Goal: Information Seeking & Learning: Find specific fact

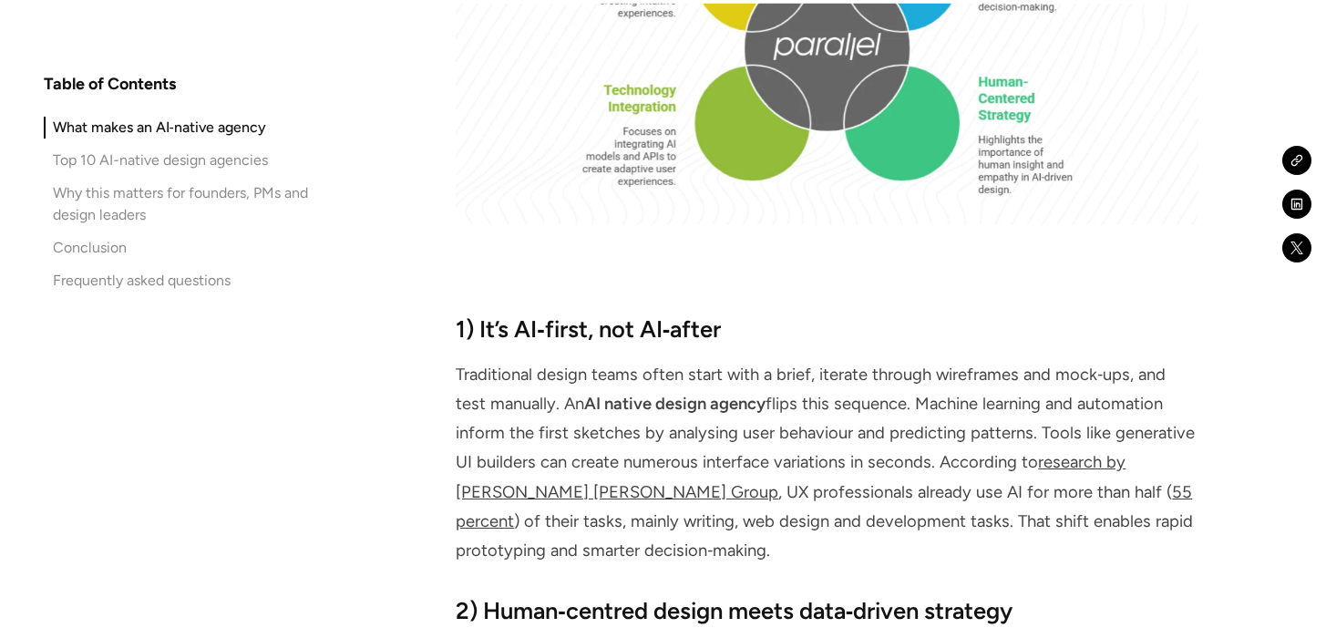
scroll to position [2358, 0]
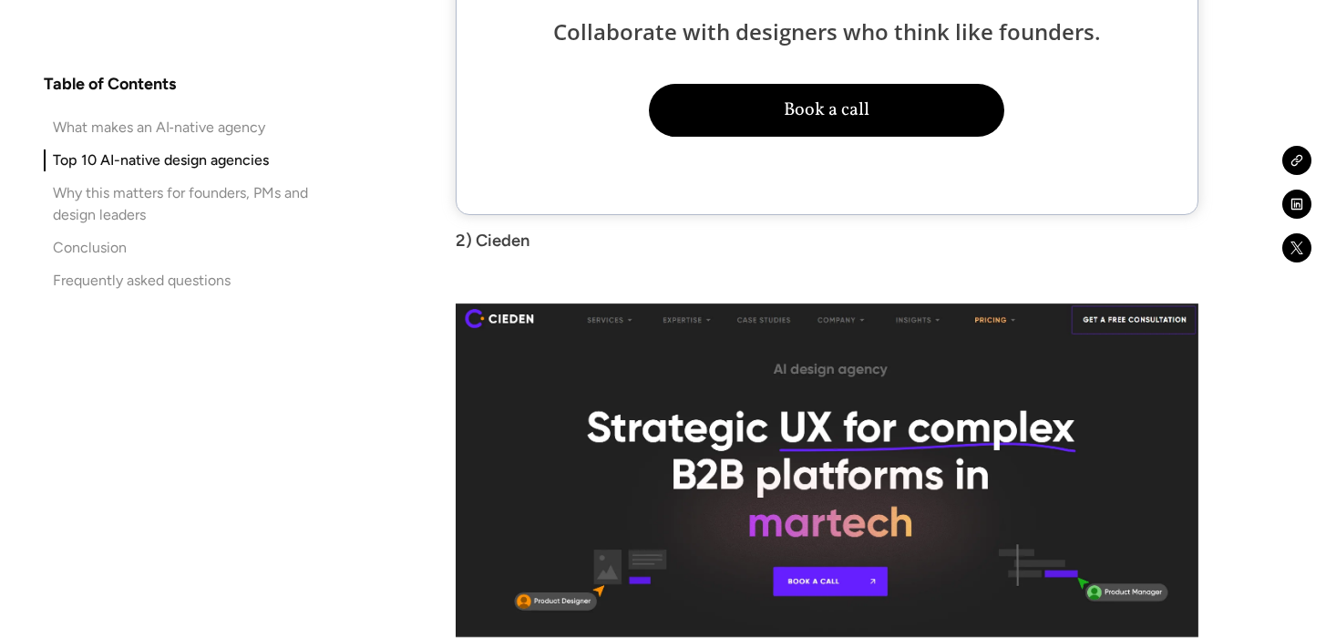
scroll to position [5244, 0]
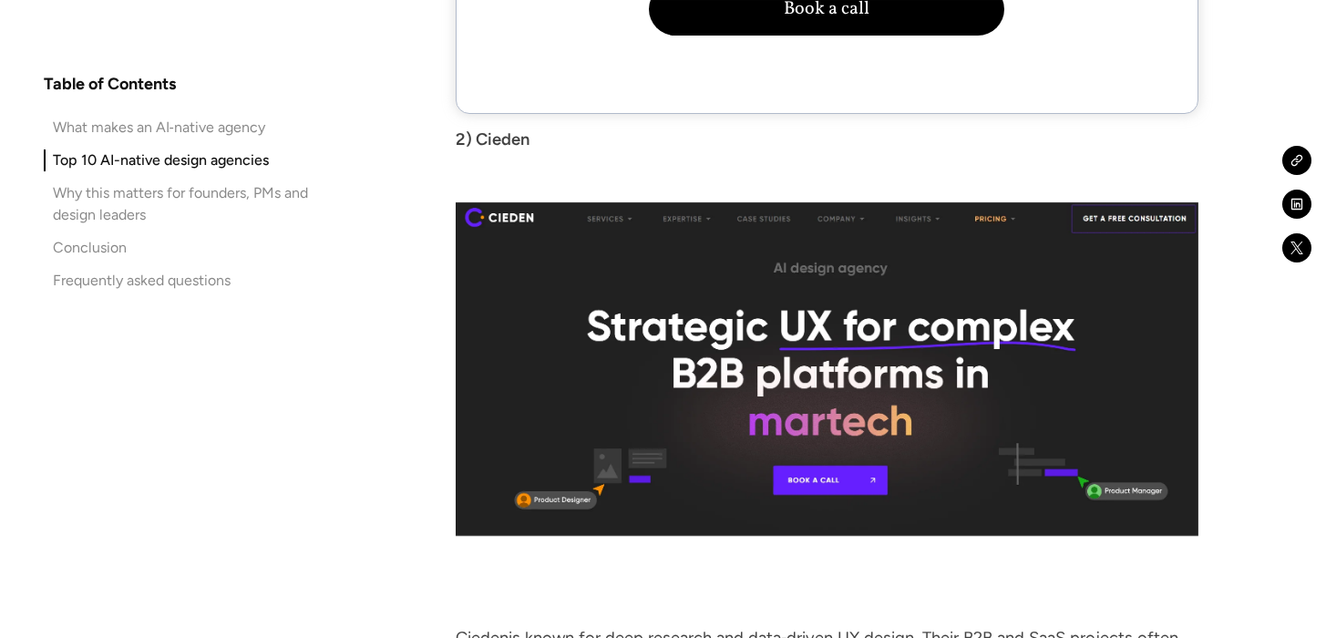
click at [735, 381] on img at bounding box center [827, 368] width 742 height 333
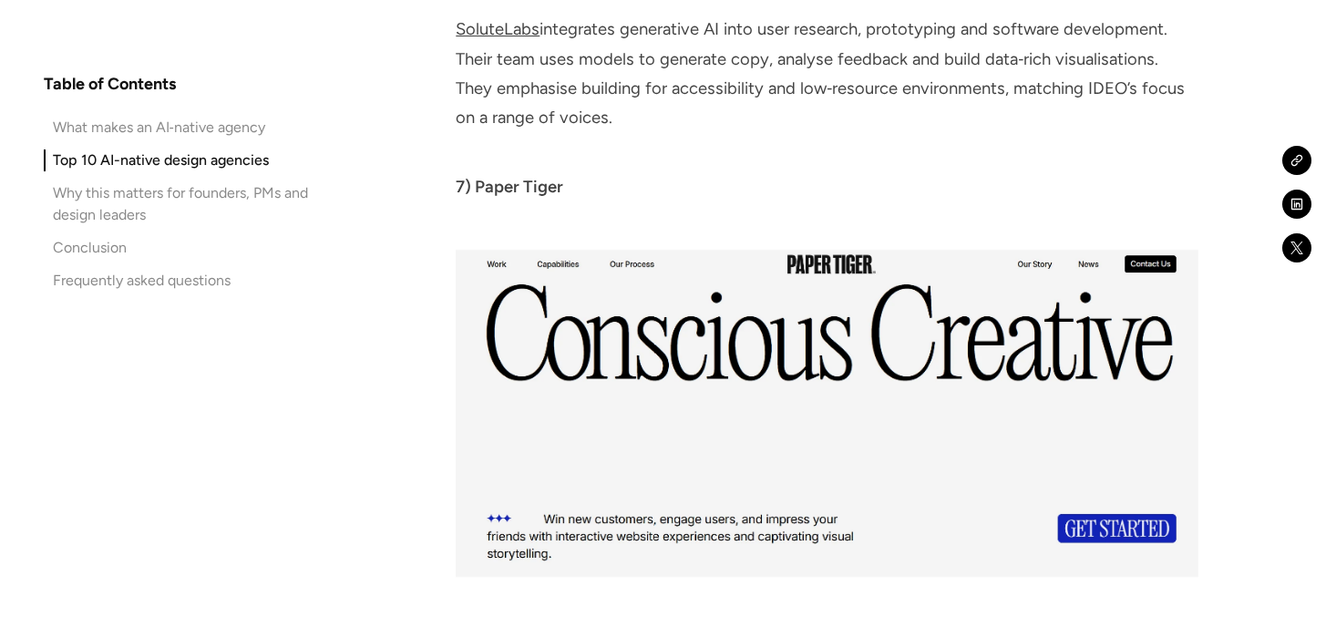
scroll to position [8468, 0]
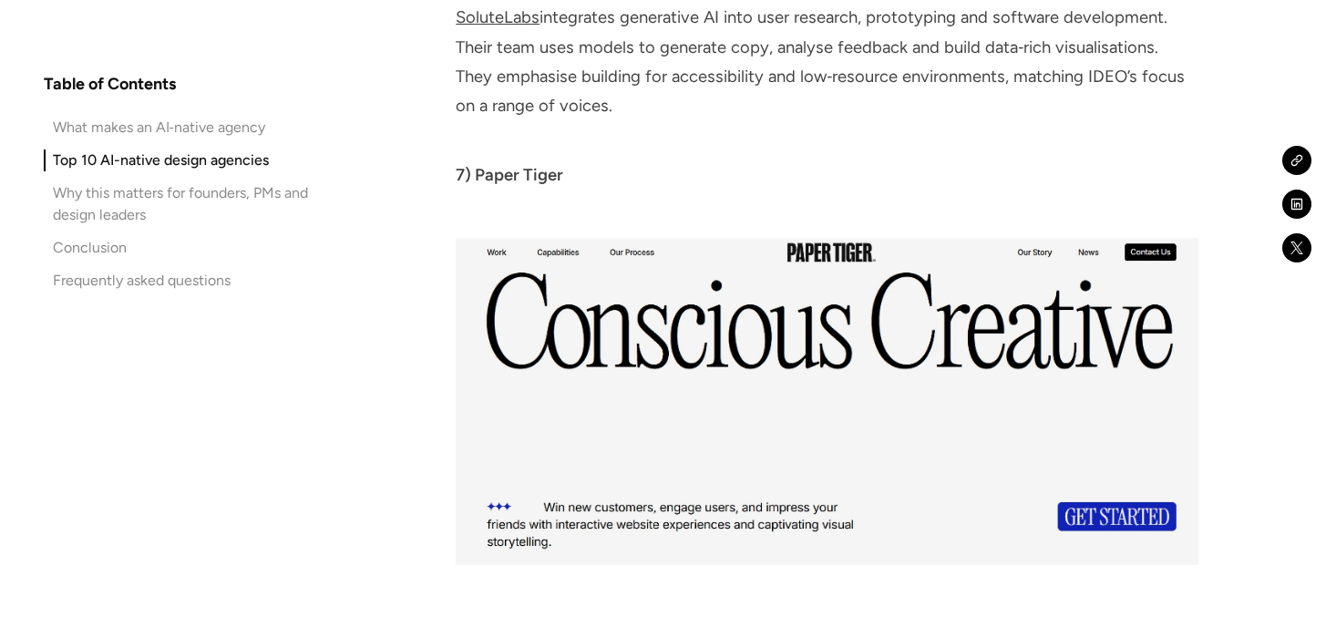
click at [739, 386] on img at bounding box center [827, 402] width 742 height 328
click at [742, 485] on img at bounding box center [827, 402] width 742 height 328
click at [545, 165] on strong "7) Paper Tiger" at bounding box center [510, 175] width 108 height 20
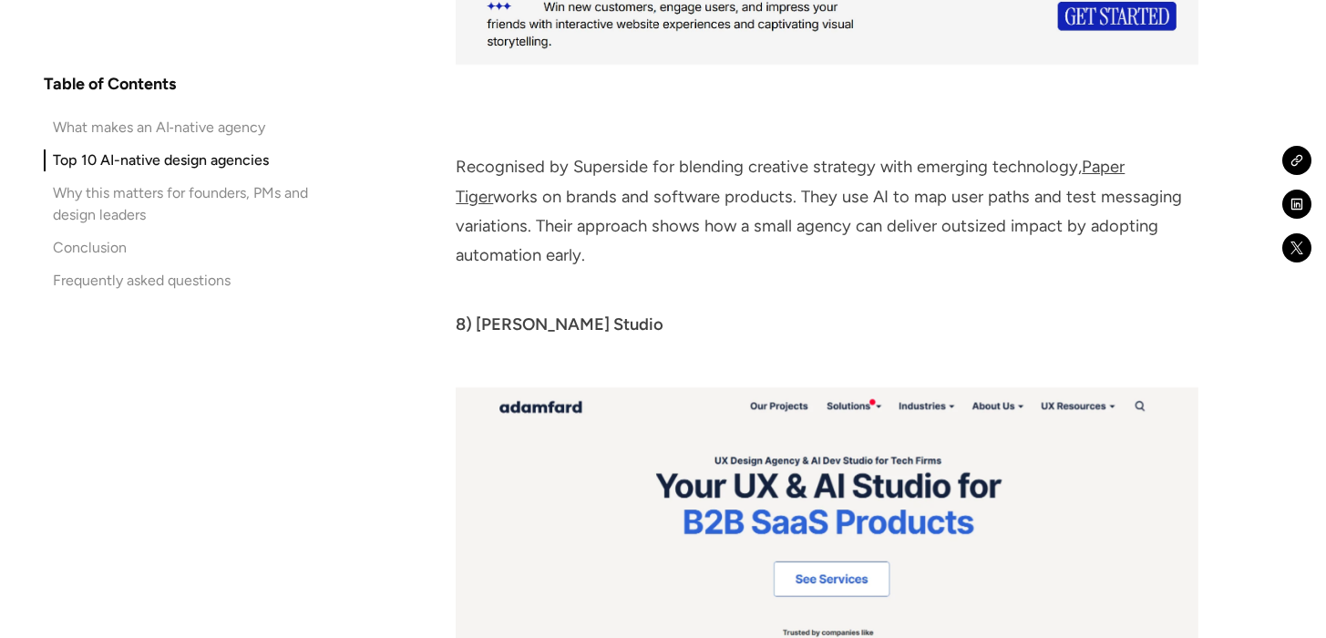
scroll to position [8995, 0]
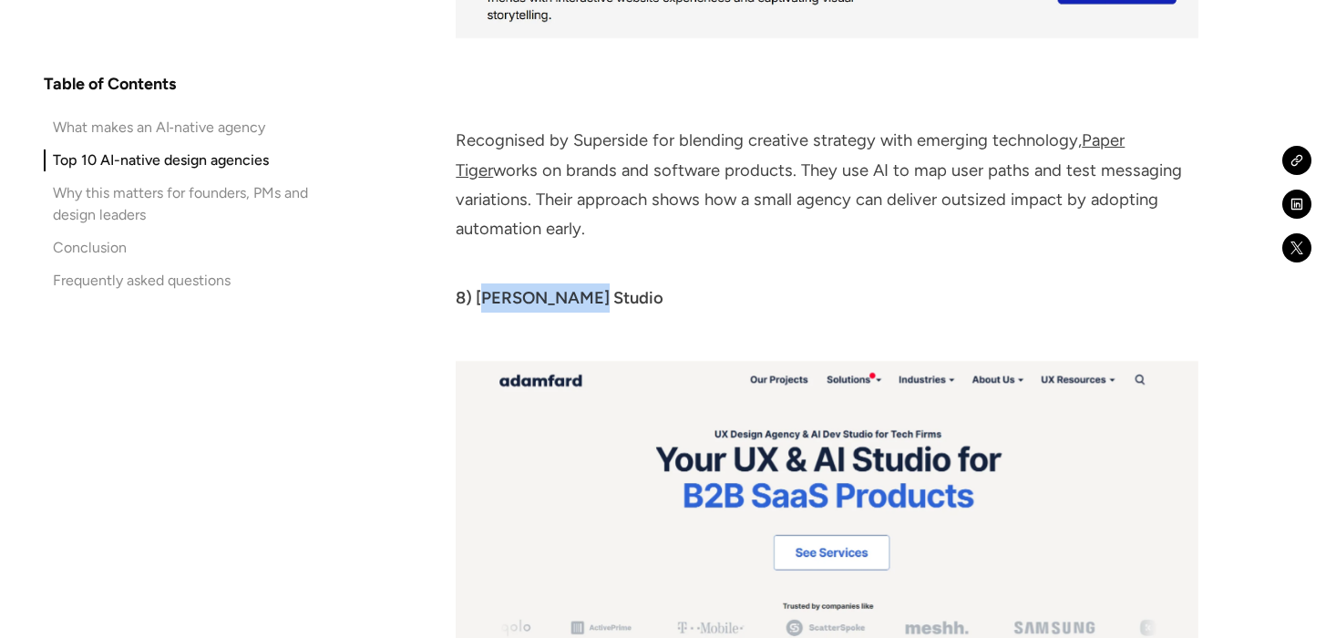
drag, startPoint x: 483, startPoint y: 242, endPoint x: 587, endPoint y: 246, distance: 103.9
click at [587, 288] on strong "8) [PERSON_NAME] Studio" at bounding box center [560, 298] width 208 height 20
click at [601, 288] on strong "8) [PERSON_NAME] Studio" at bounding box center [560, 298] width 208 height 20
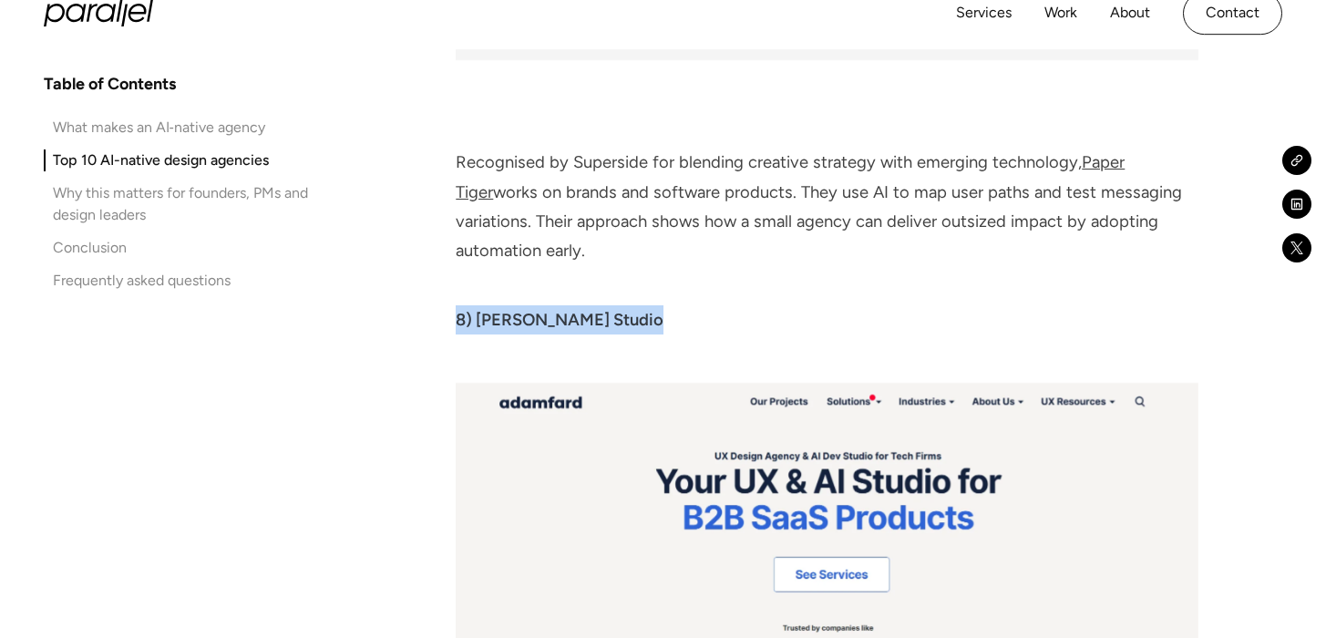
scroll to position [8961, 0]
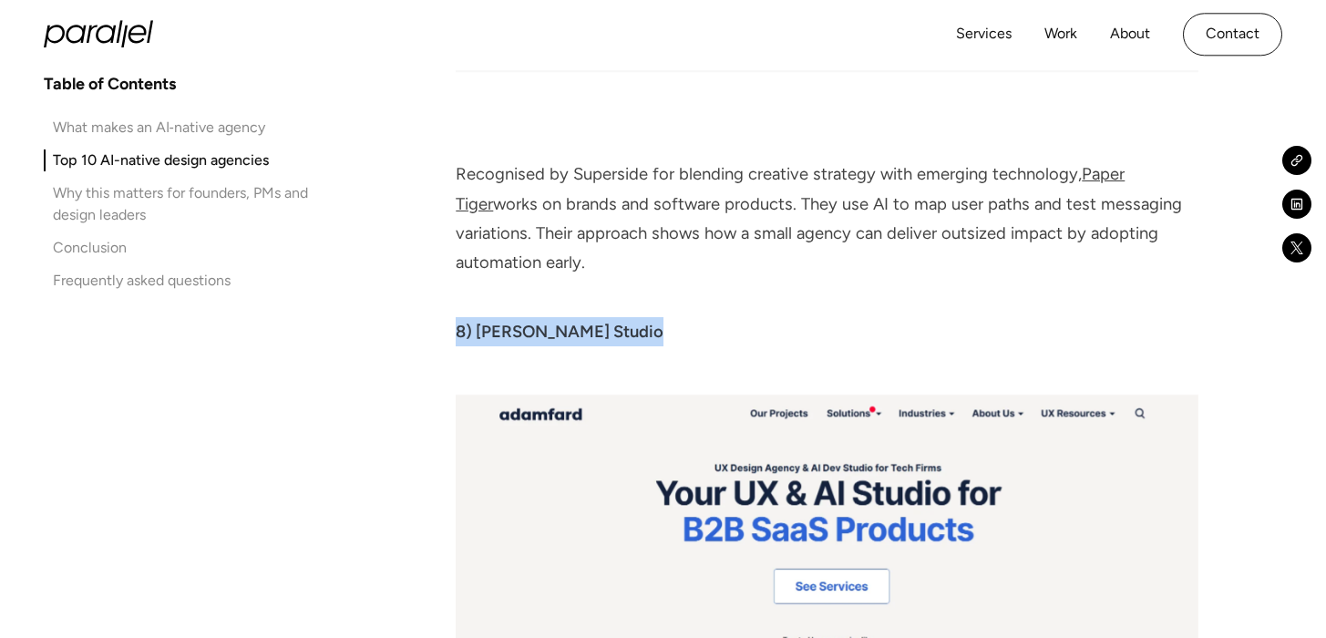
copy strong "8) [PERSON_NAME] Studio"
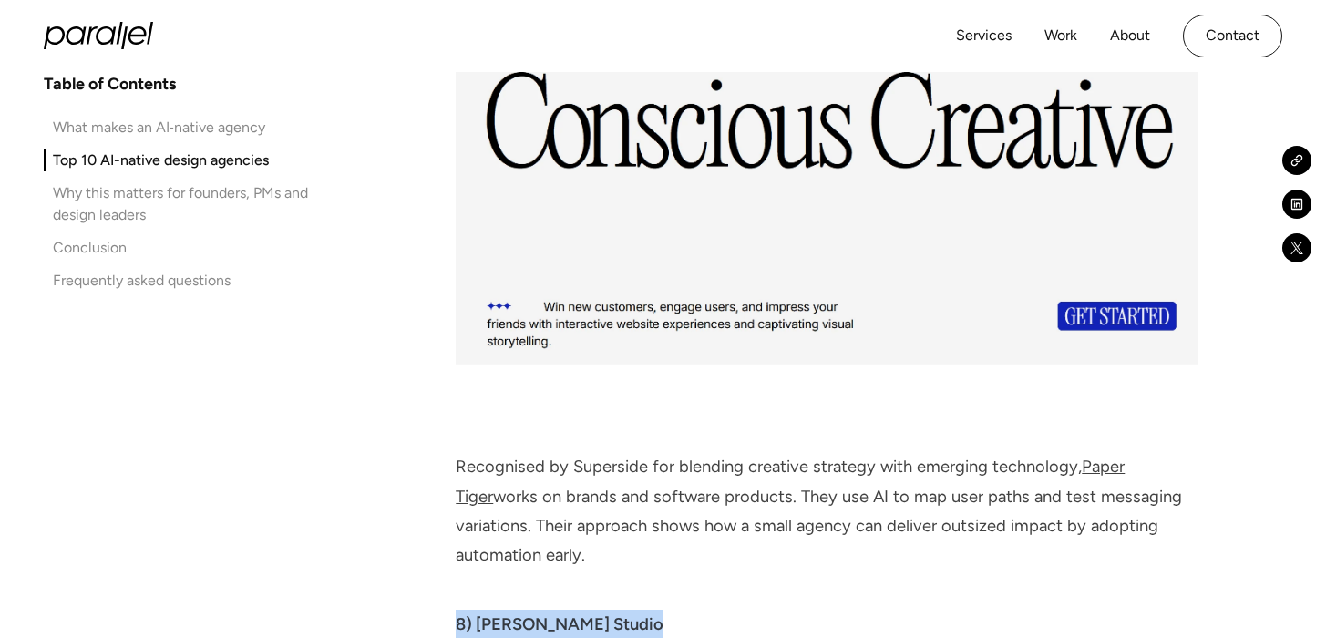
scroll to position [8328, 0]
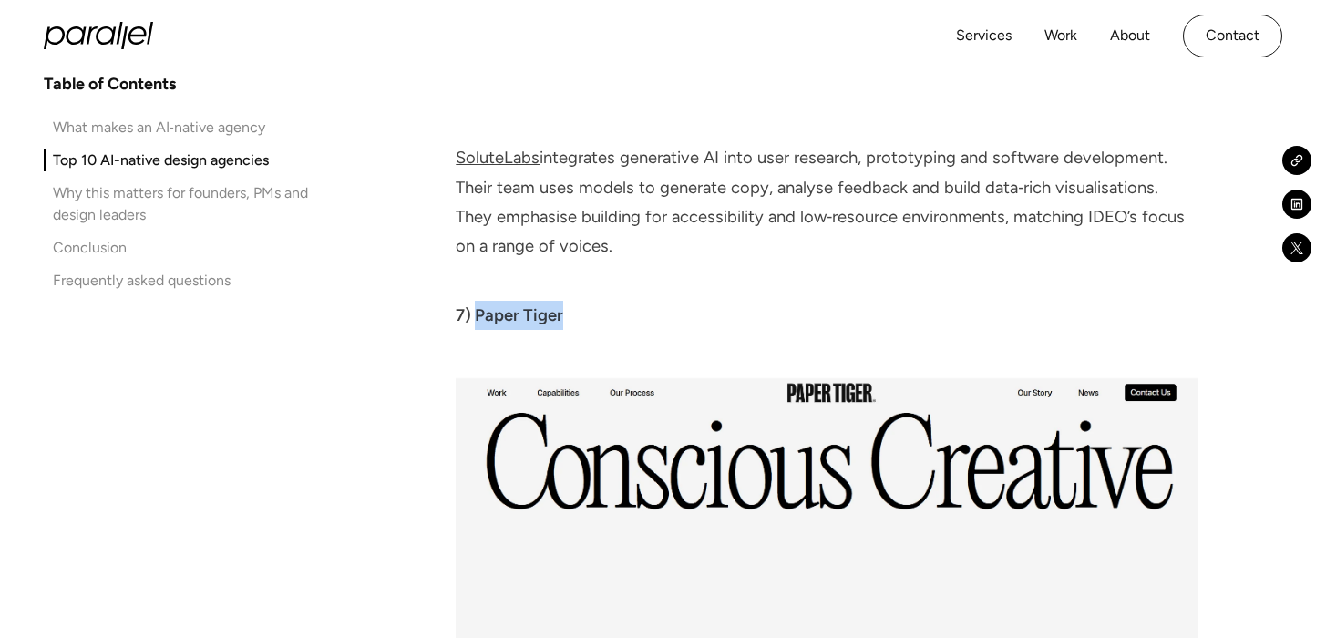
drag, startPoint x: 476, startPoint y: 259, endPoint x: 568, endPoint y: 260, distance: 92.0
click at [568, 301] on p "7) Paper Tiger" at bounding box center [827, 315] width 742 height 29
copy strong "Paper Tiger"
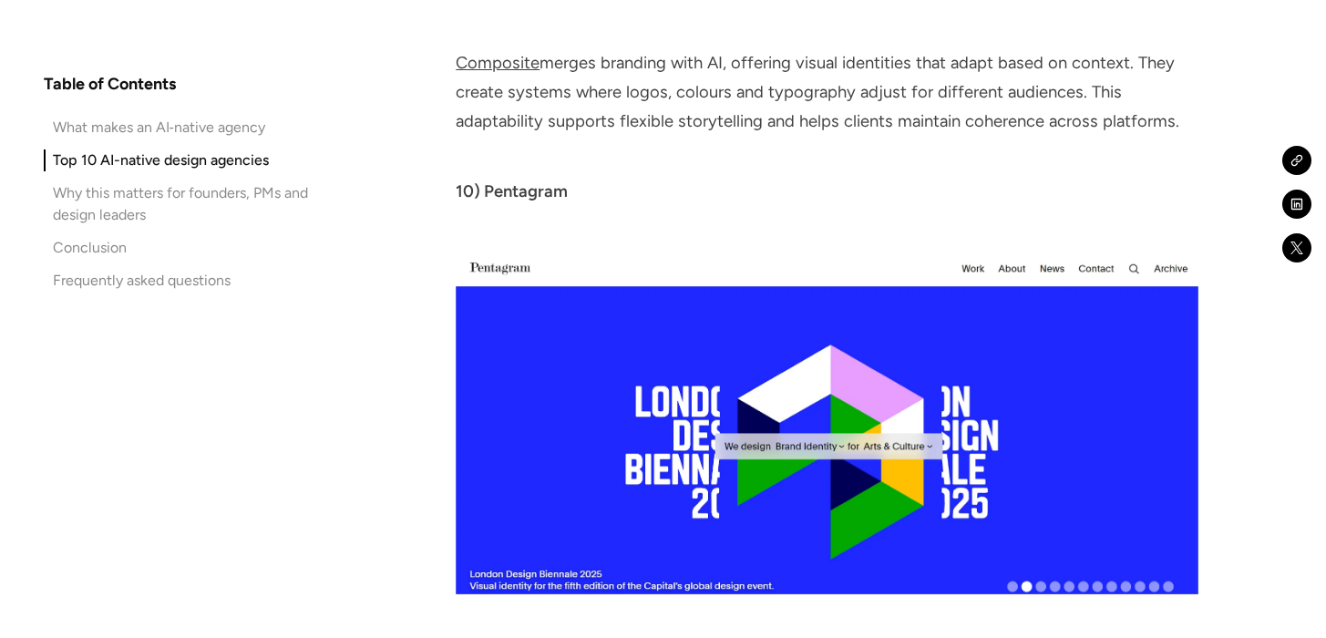
scroll to position [10423, 0]
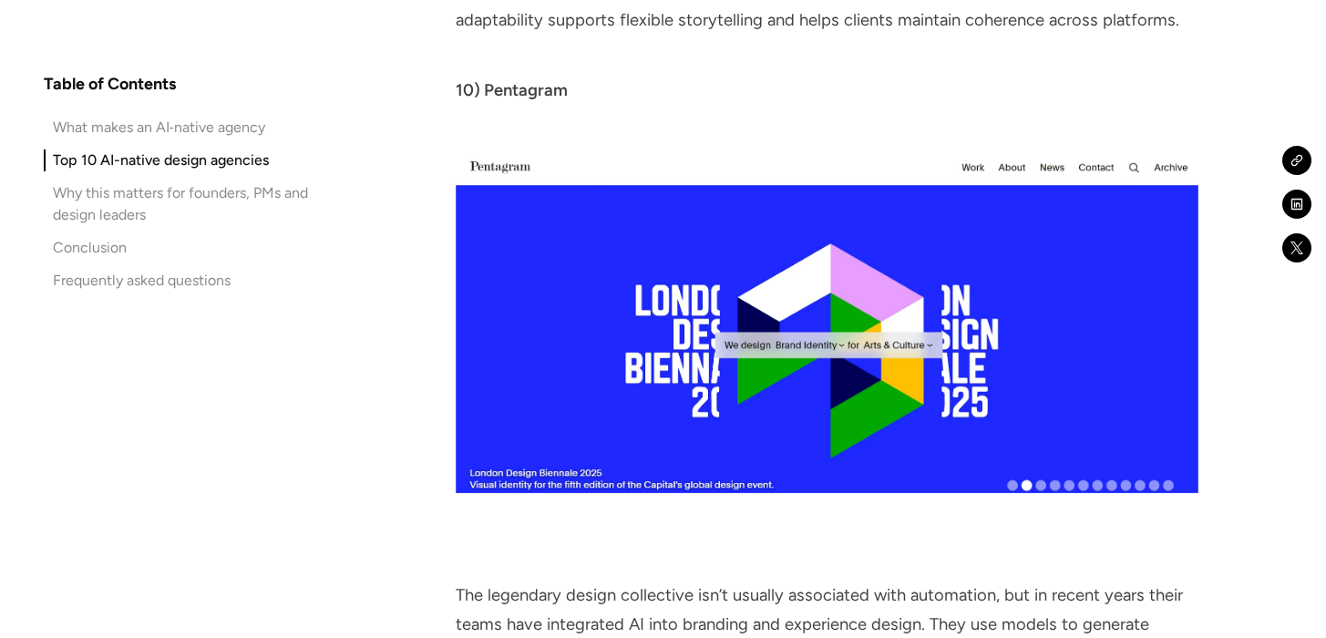
click at [548, 80] on strong "10) Pentagram" at bounding box center [512, 90] width 112 height 20
copy strong "Pentagram"
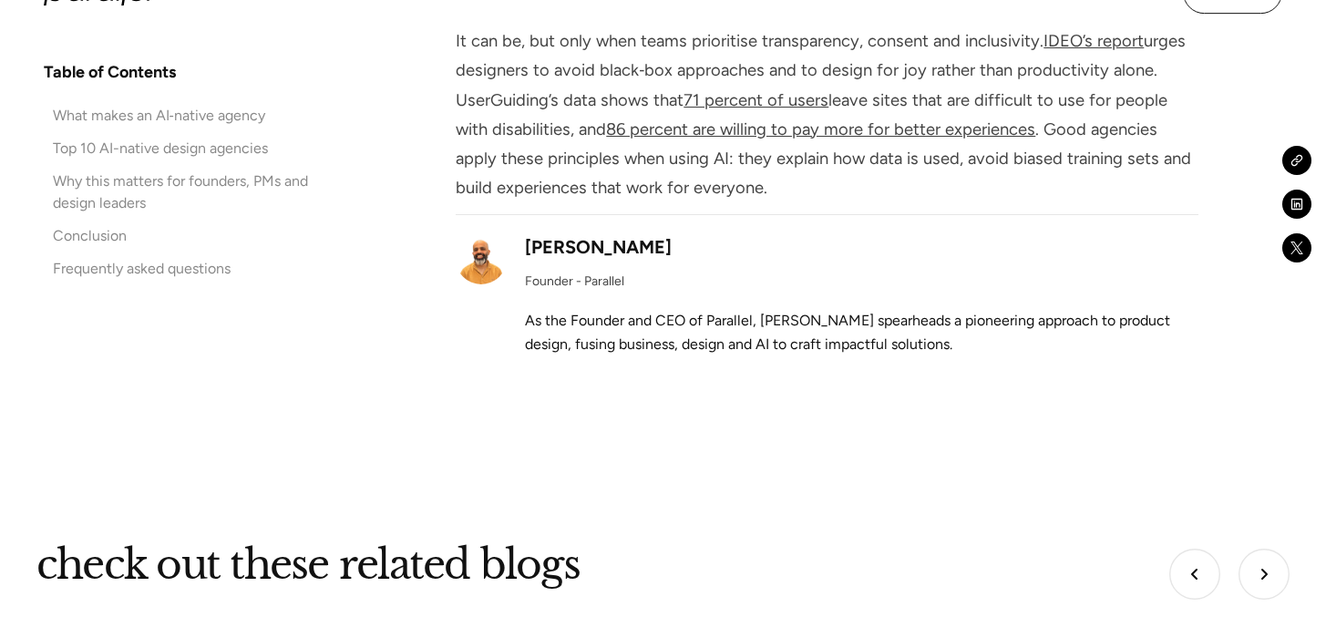
scroll to position [14247, 0]
